Goal: Transaction & Acquisition: Purchase product/service

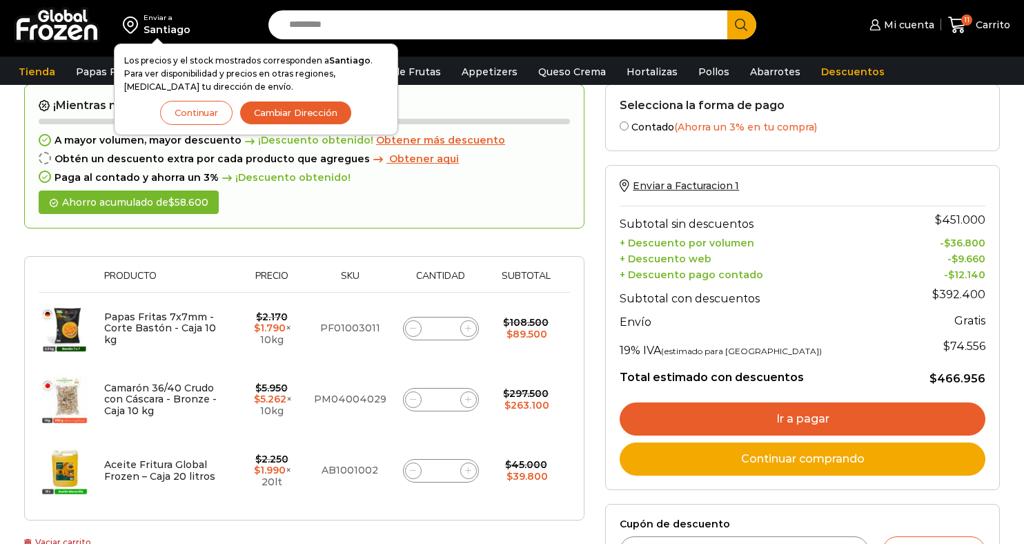
scroll to position [30, 0]
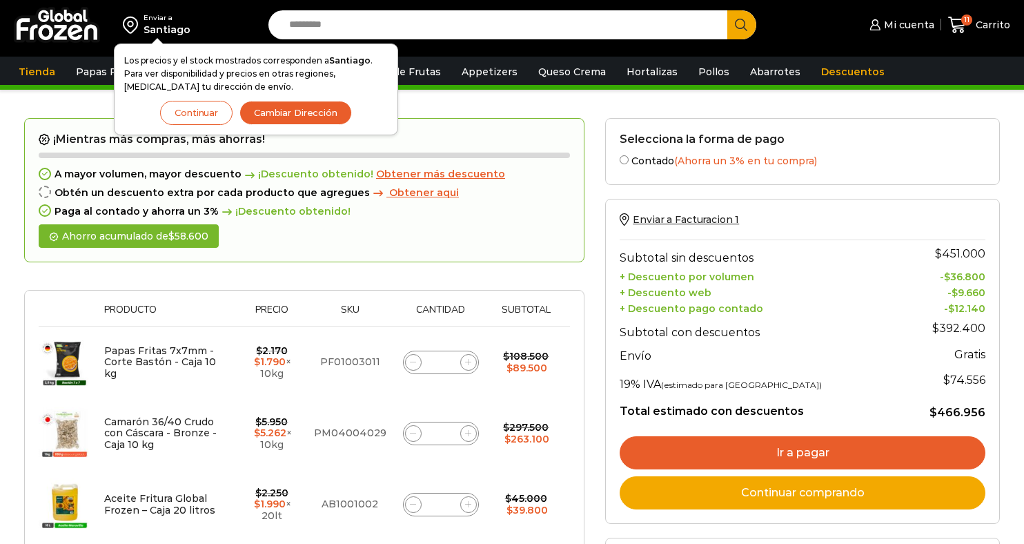
click at [203, 109] on button "Continuar" at bounding box center [196, 113] width 72 height 24
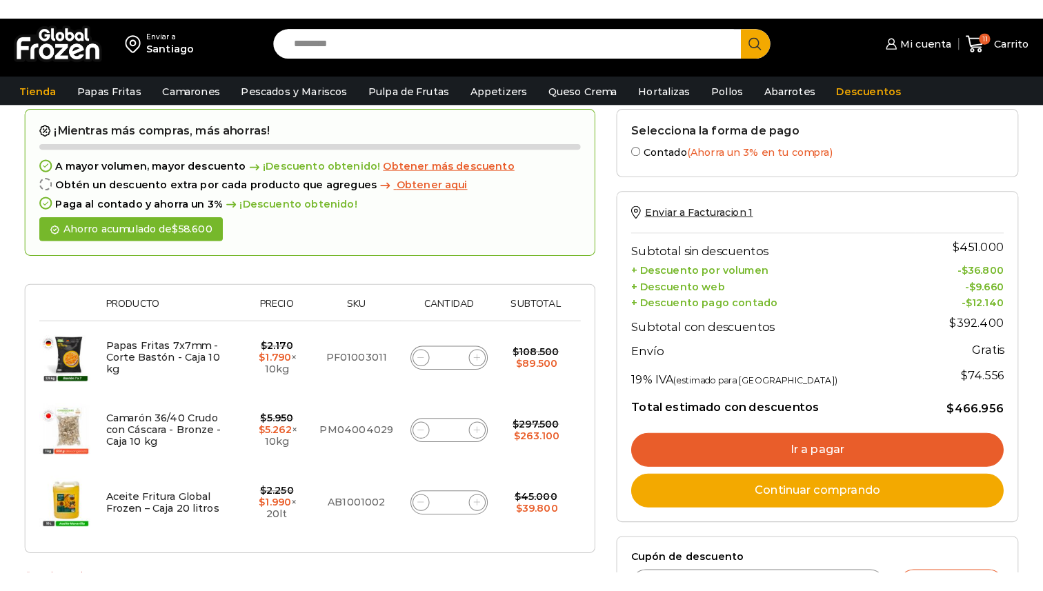
scroll to position [60, 0]
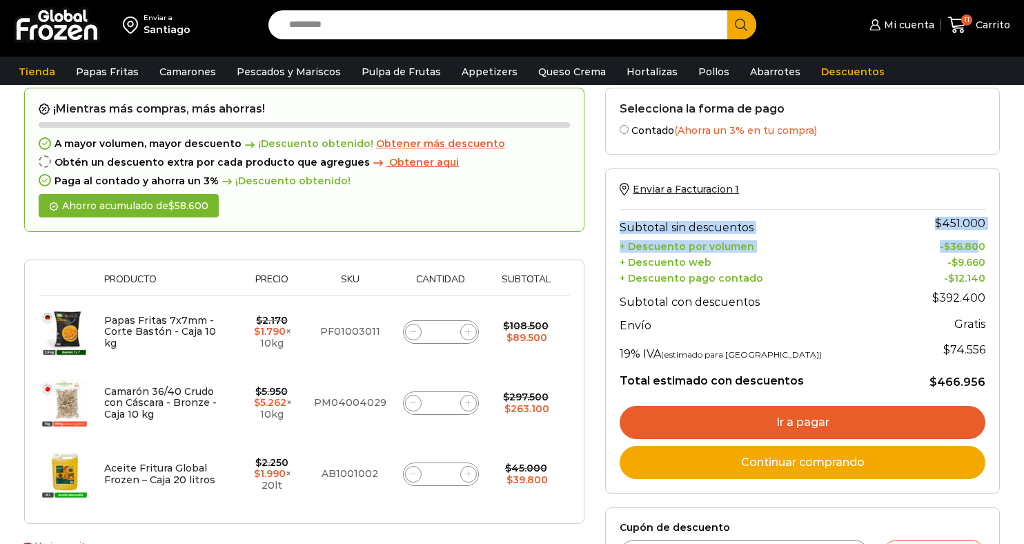
drag, startPoint x: 618, startPoint y: 248, endPoint x: 979, endPoint y: 247, distance: 360.3
click at [979, 247] on div "Enviar a Facturacion 1 Subtotal sin descuentos $ 451.000 + Descuento por volume…" at bounding box center [802, 330] width 395 height 325
click at [979, 247] on bdi "$ 36.800" at bounding box center [964, 246] width 41 height 12
drag, startPoint x: 990, startPoint y: 247, endPoint x: 668, endPoint y: 248, distance: 322.3
click at [668, 248] on div "Enviar a Facturacion 1 Subtotal sin descuentos $ 451.000 + Descuento por volume…" at bounding box center [802, 330] width 395 height 325
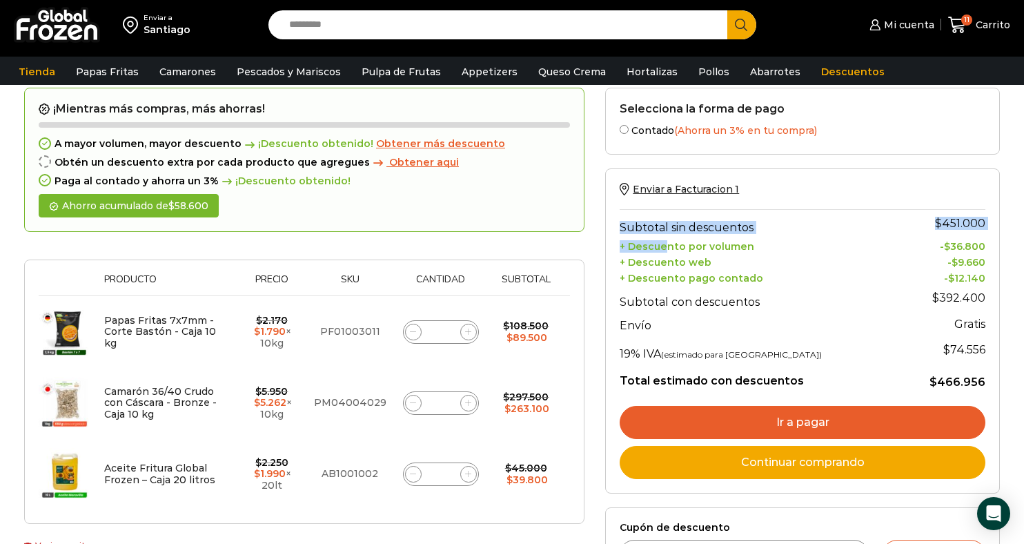
click at [668, 248] on th "+ Descuento por volumen" at bounding box center [759, 245] width 279 height 16
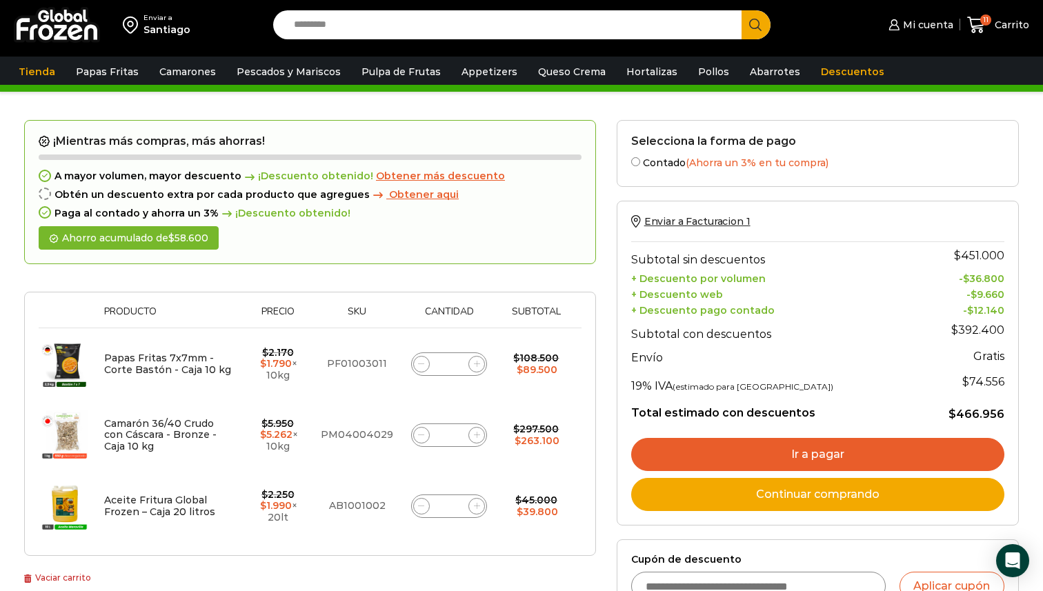
scroll to position [29, 0]
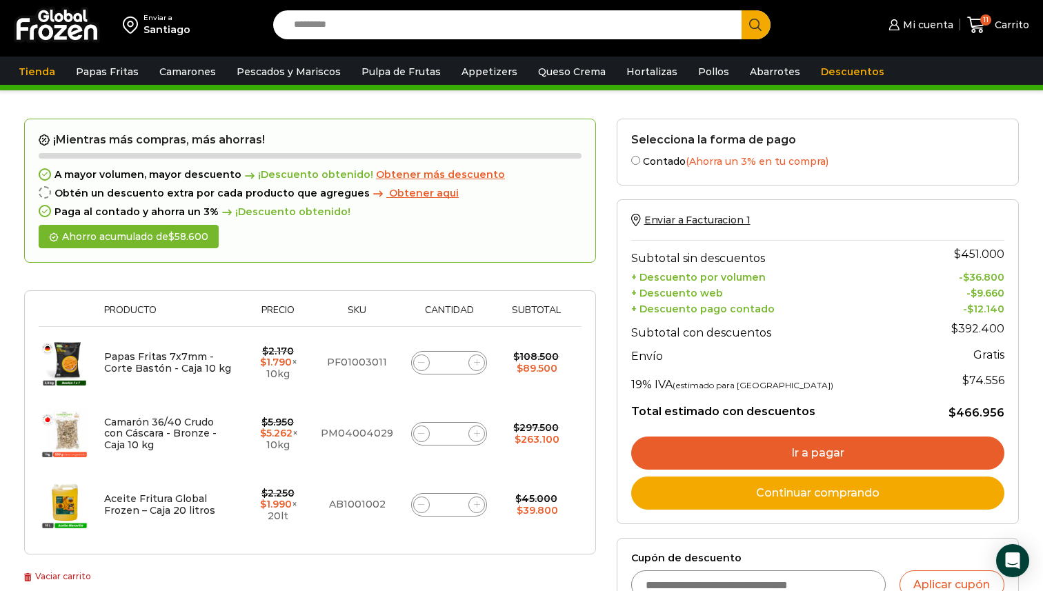
click at [157, 30] on div "Santiago" at bounding box center [167, 30] width 47 height 14
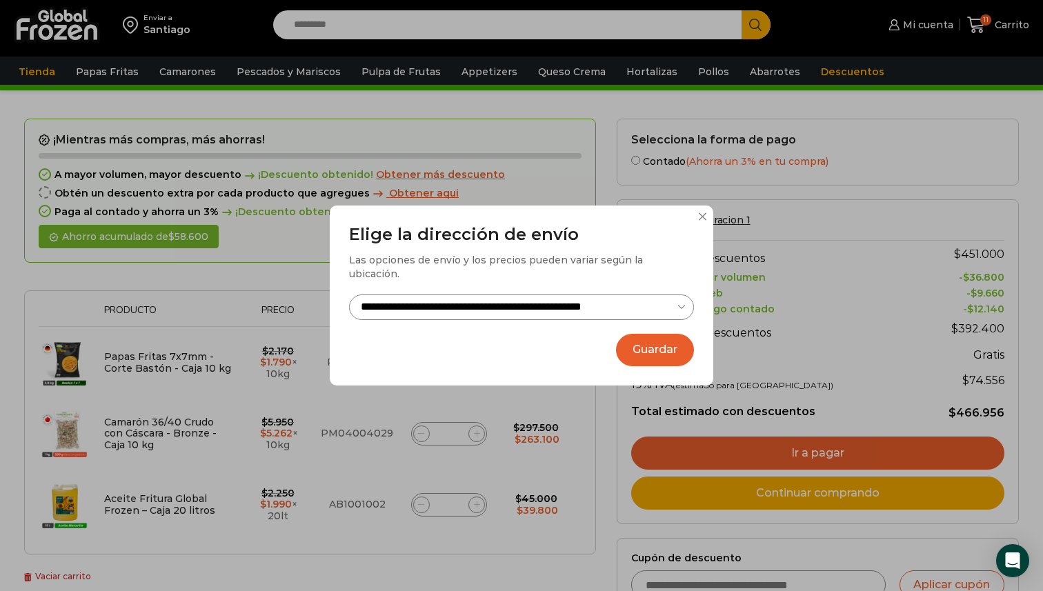
click at [502, 303] on select "**********" at bounding box center [521, 308] width 345 height 26
click at [657, 341] on button "Guardar" at bounding box center [655, 350] width 78 height 32
